Goal: Task Accomplishment & Management: Manage account settings

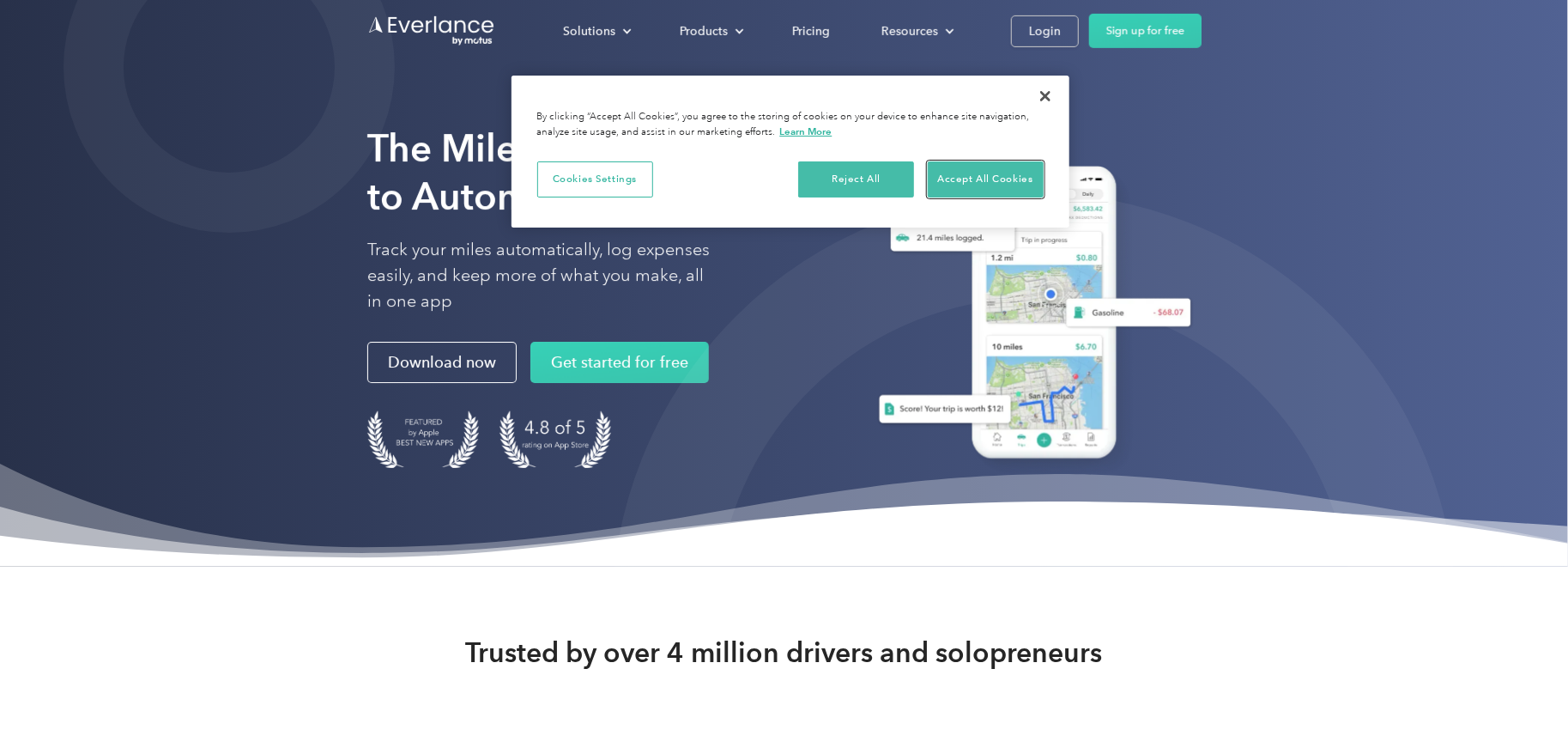
drag, startPoint x: 976, startPoint y: 174, endPoint x: 914, endPoint y: 180, distance: 62.3
click at [976, 174] on button "Accept All Cookies" at bounding box center [987, 179] width 116 height 36
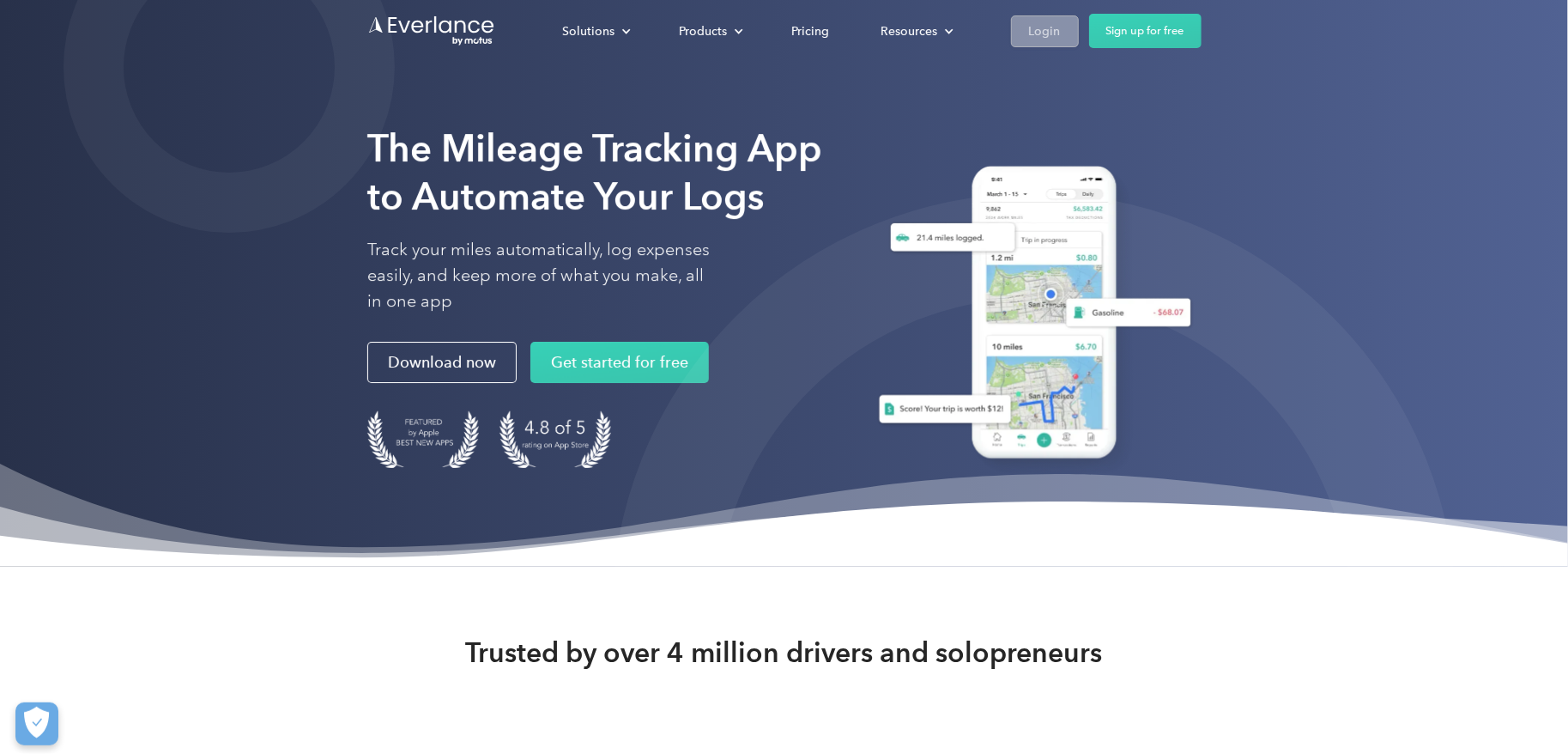
click at [1023, 26] on link "Login" at bounding box center [1045, 31] width 67 height 31
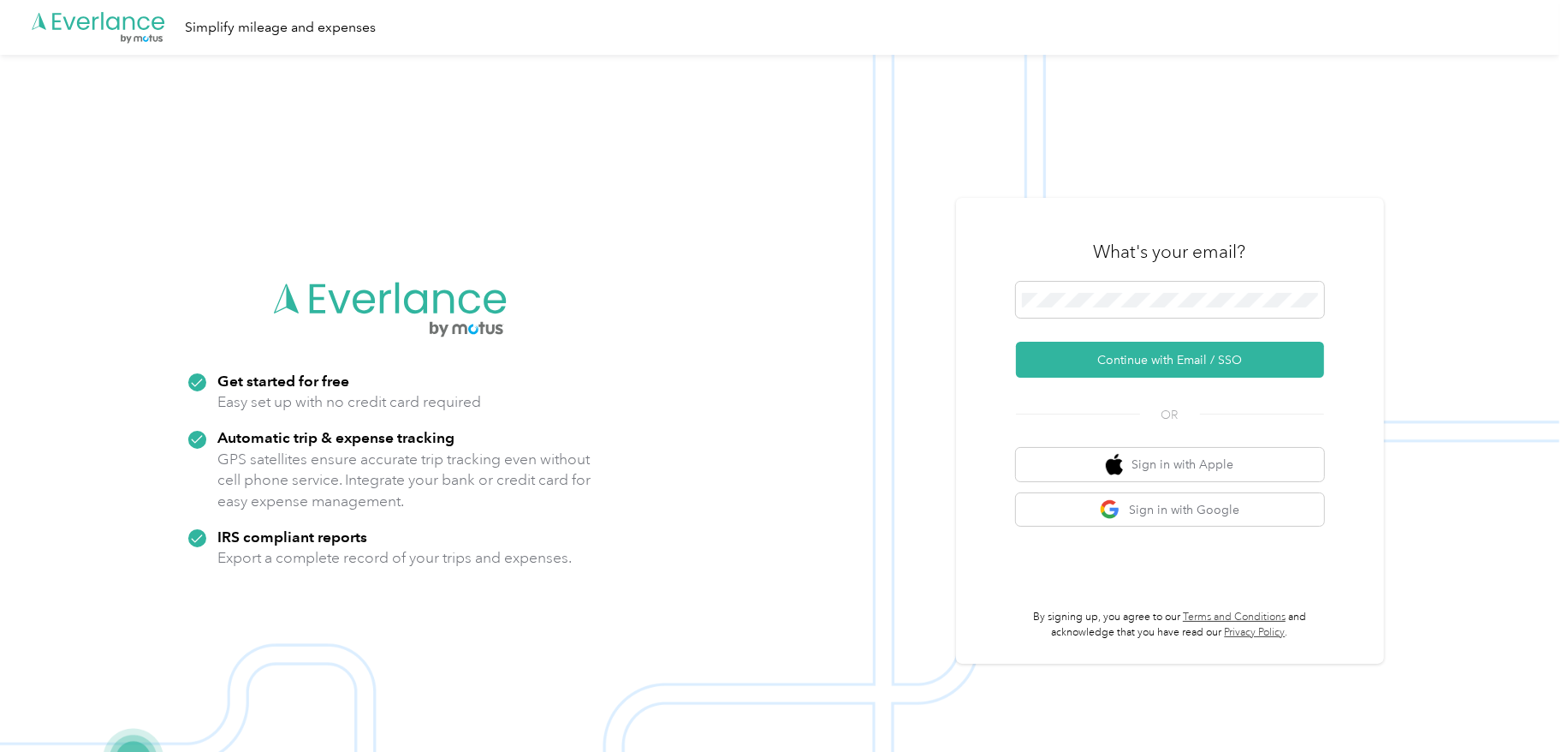
click at [739, 321] on img at bounding box center [779, 431] width 1560 height 752
